Goal: Find specific page/section: Find specific page/section

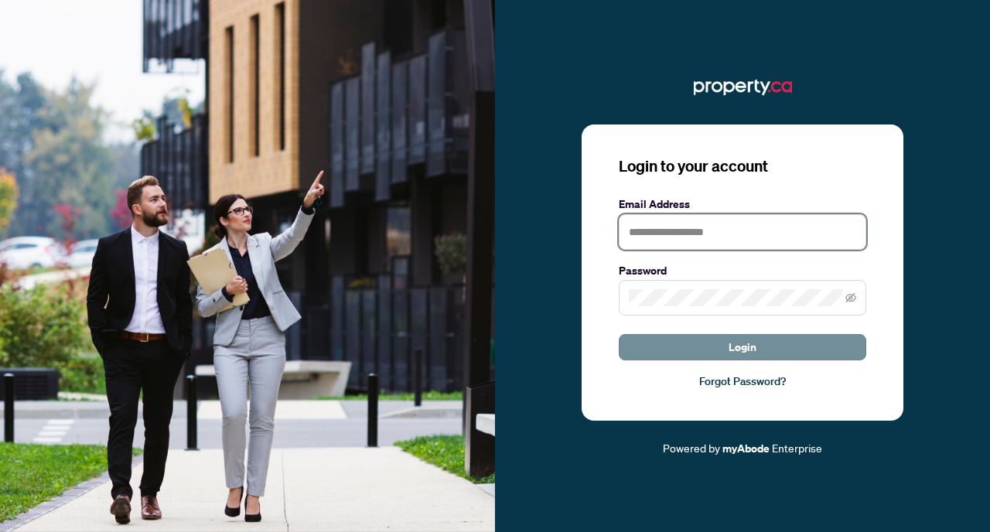
type input "**********"
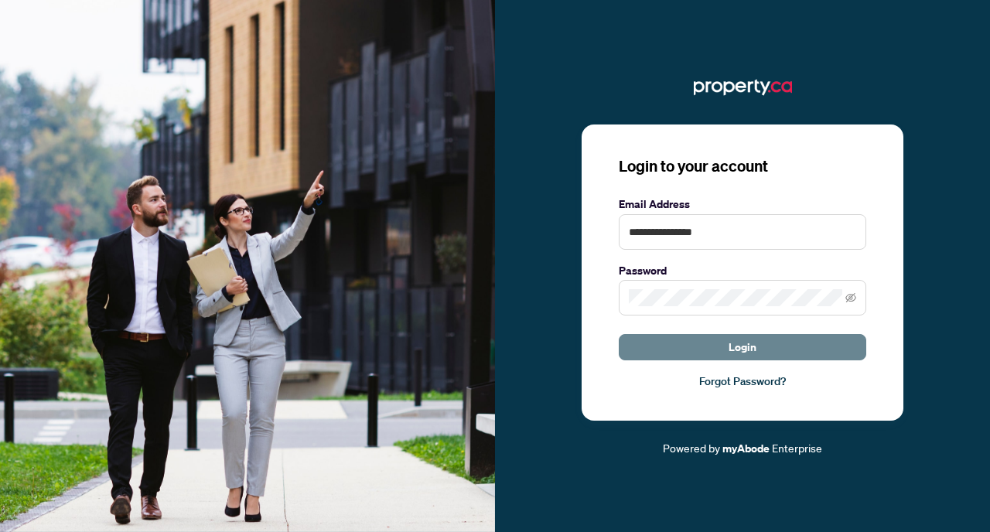
click at [742, 350] on span "Login" at bounding box center [742, 347] width 28 height 25
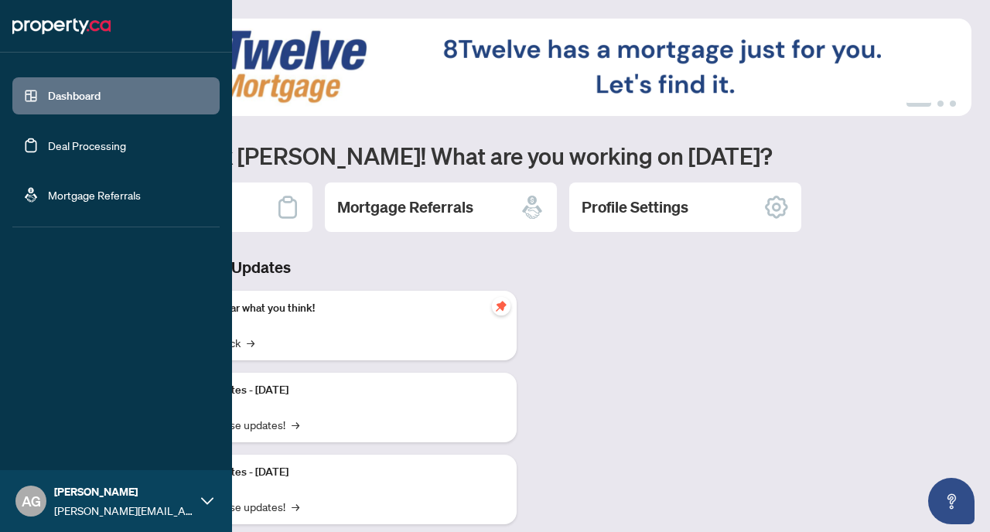
click at [57, 147] on link "Deal Processing" at bounding box center [87, 145] width 78 height 14
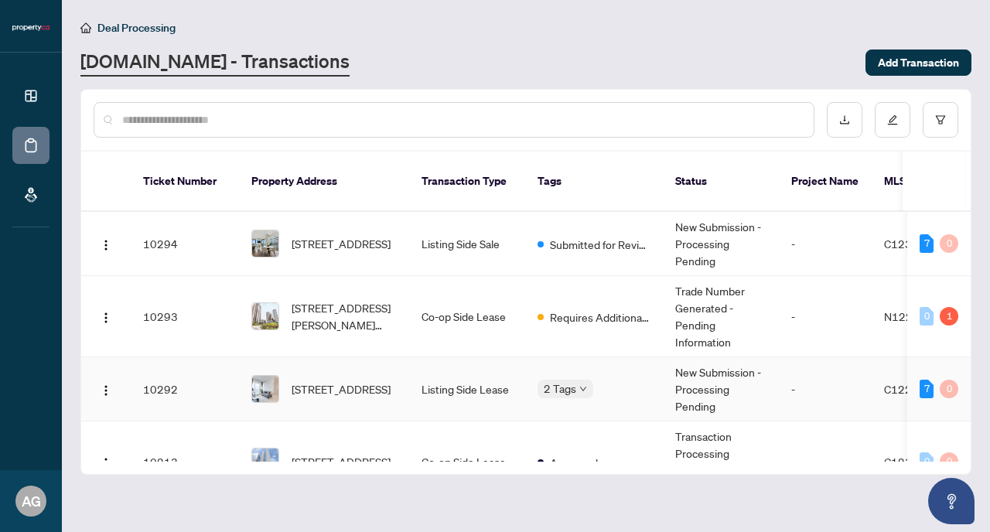
scroll to position [46, 0]
